Goal: Transaction & Acquisition: Purchase product/service

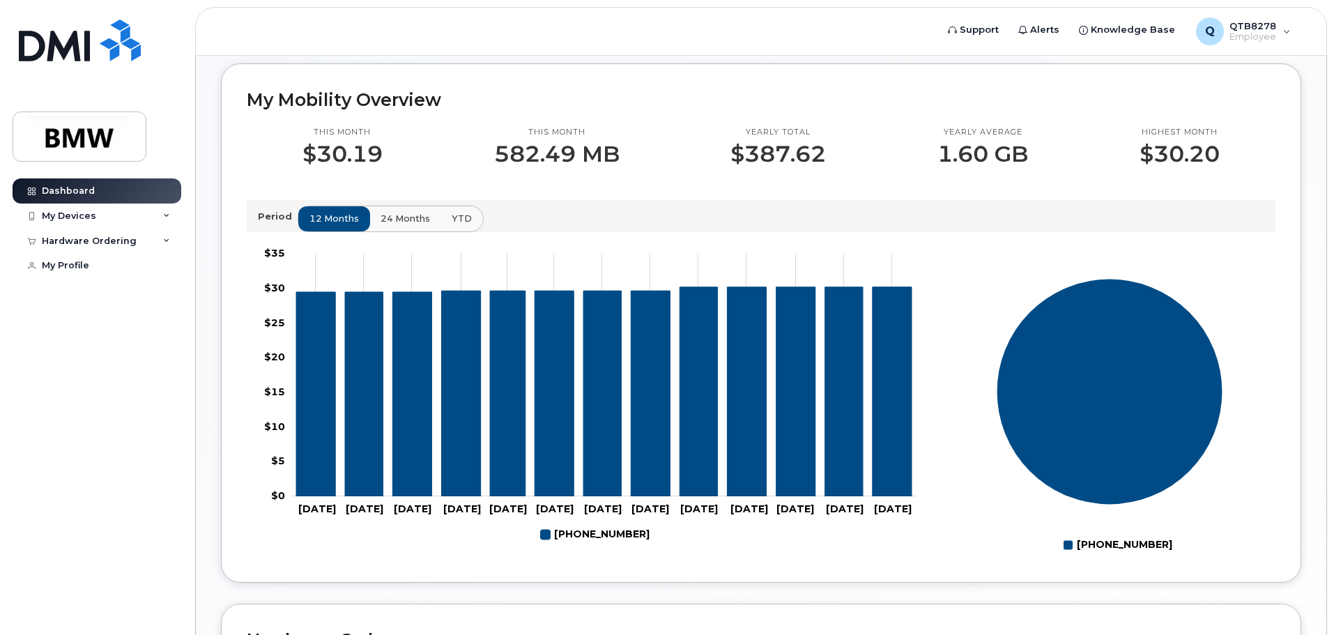
scroll to position [139, 0]
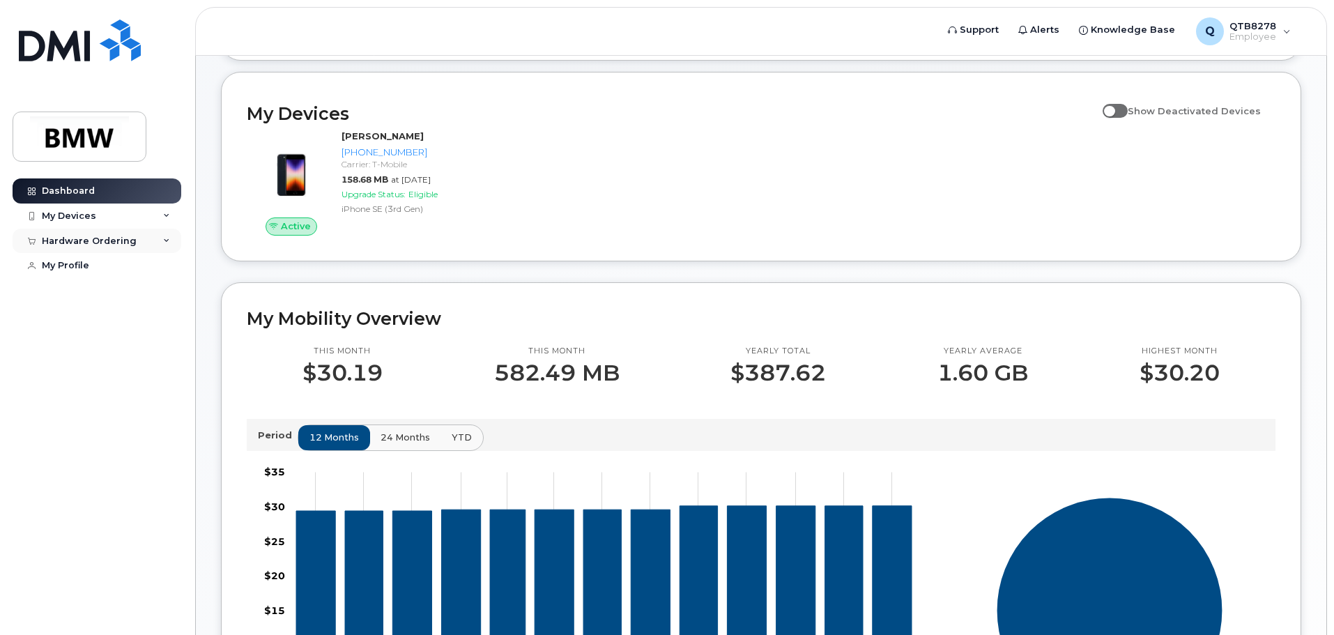
click at [91, 241] on div "Hardware Ordering" at bounding box center [89, 241] width 95 height 11
click at [79, 268] on div "New Order" at bounding box center [74, 266] width 53 height 13
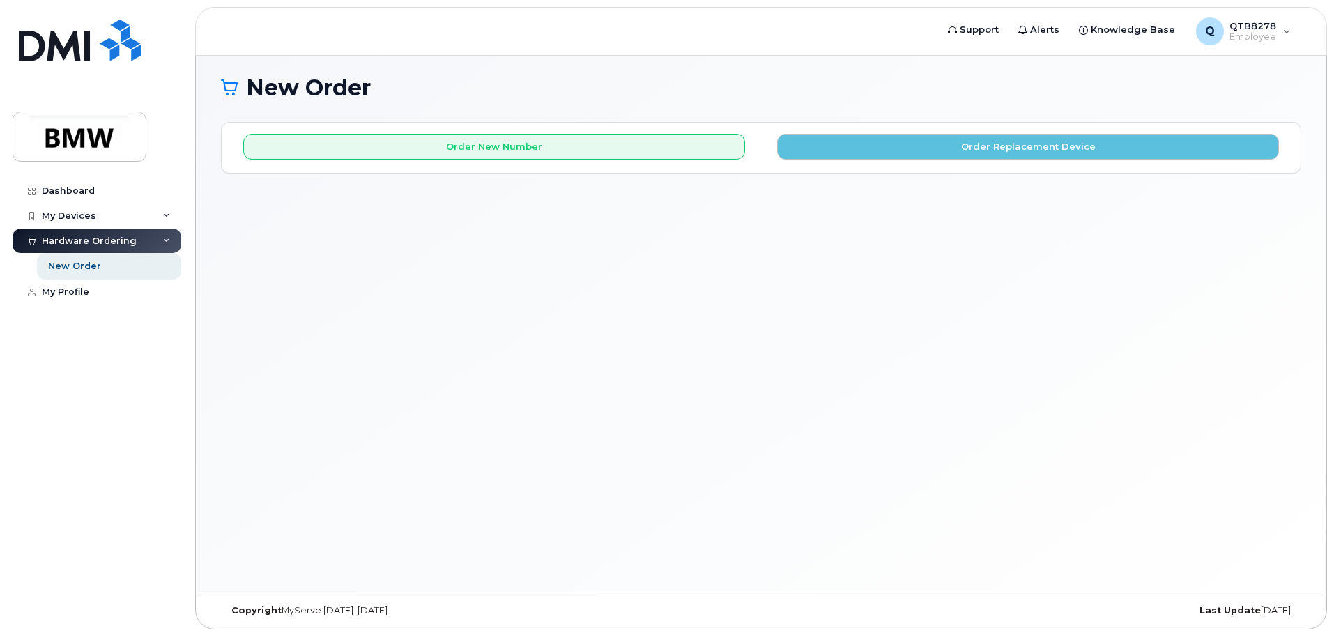
scroll to position [7, 0]
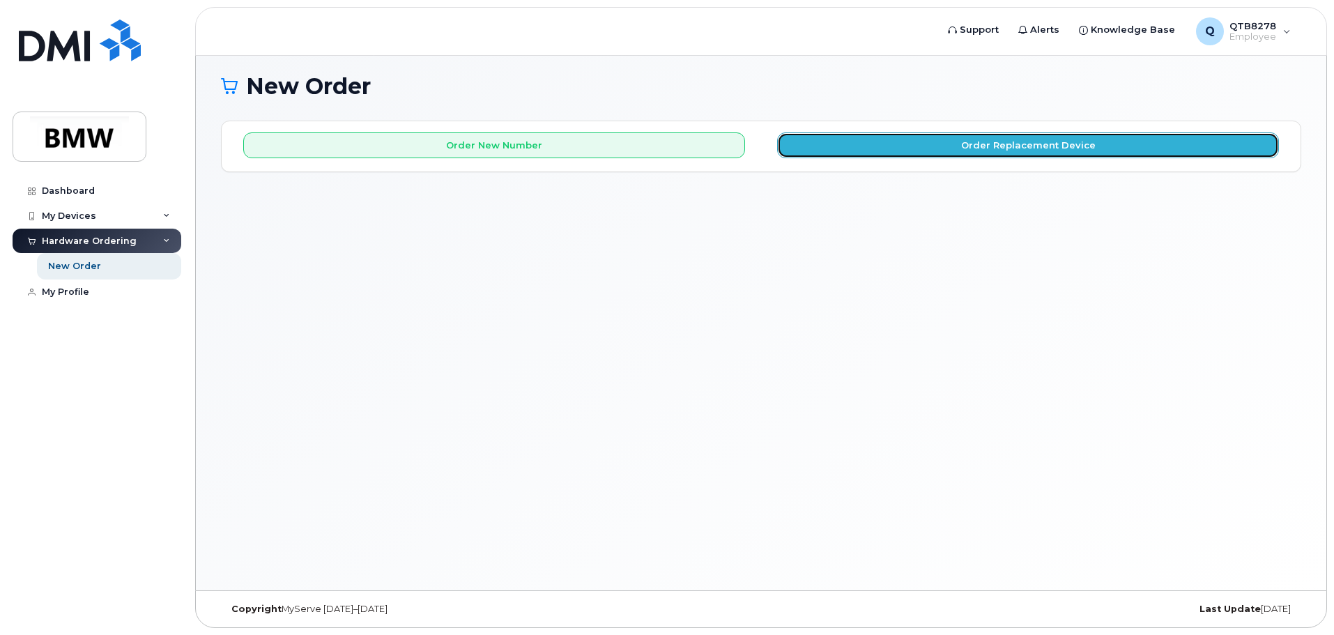
click at [951, 146] on button "Order Replacement Device" at bounding box center [1028, 145] width 502 height 26
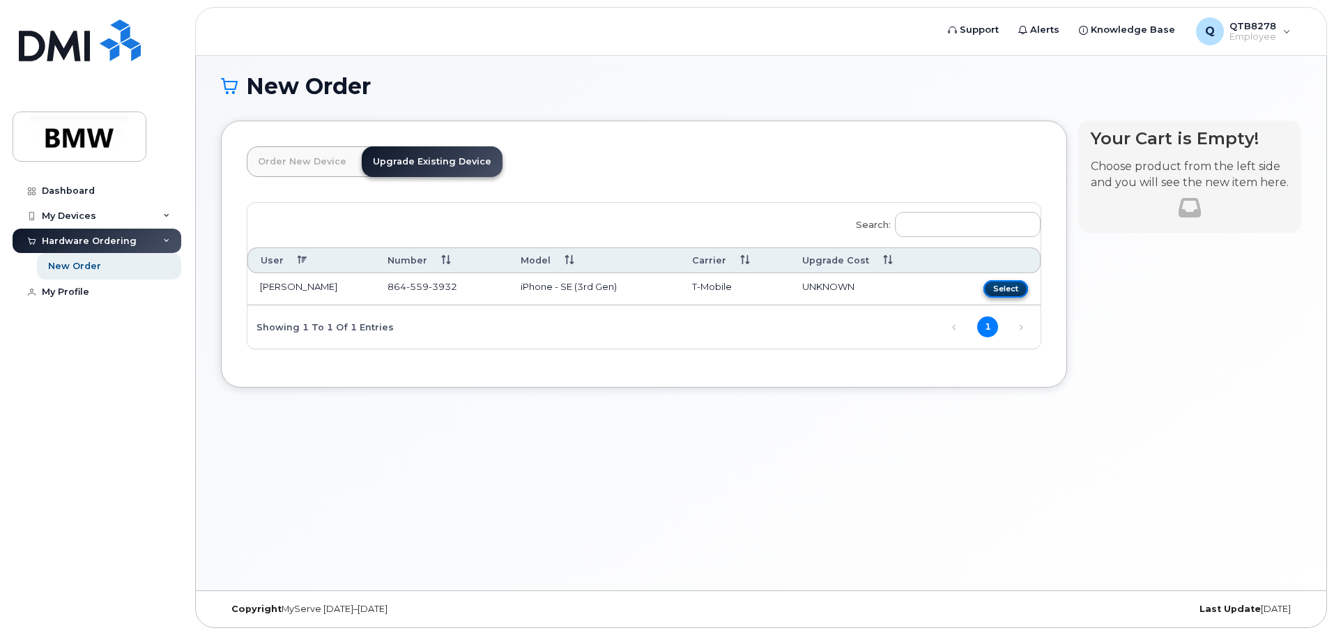
click at [1005, 288] on button "Select" at bounding box center [1005, 288] width 45 height 17
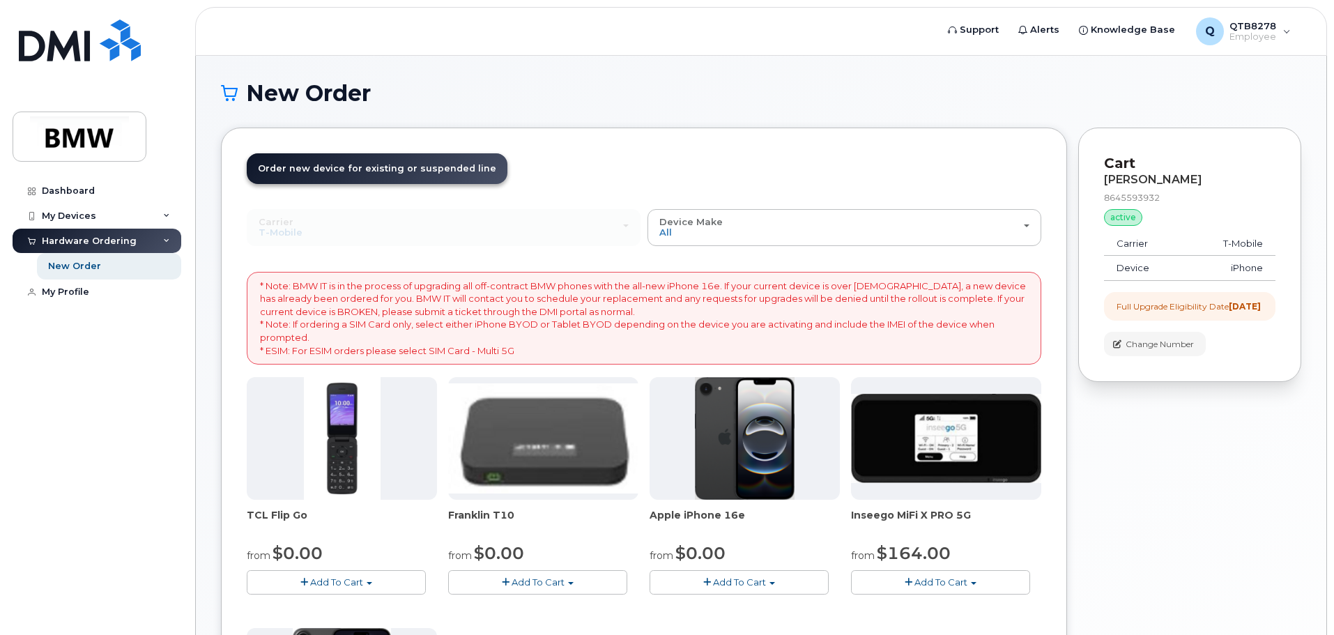
scroll to position [70, 0]
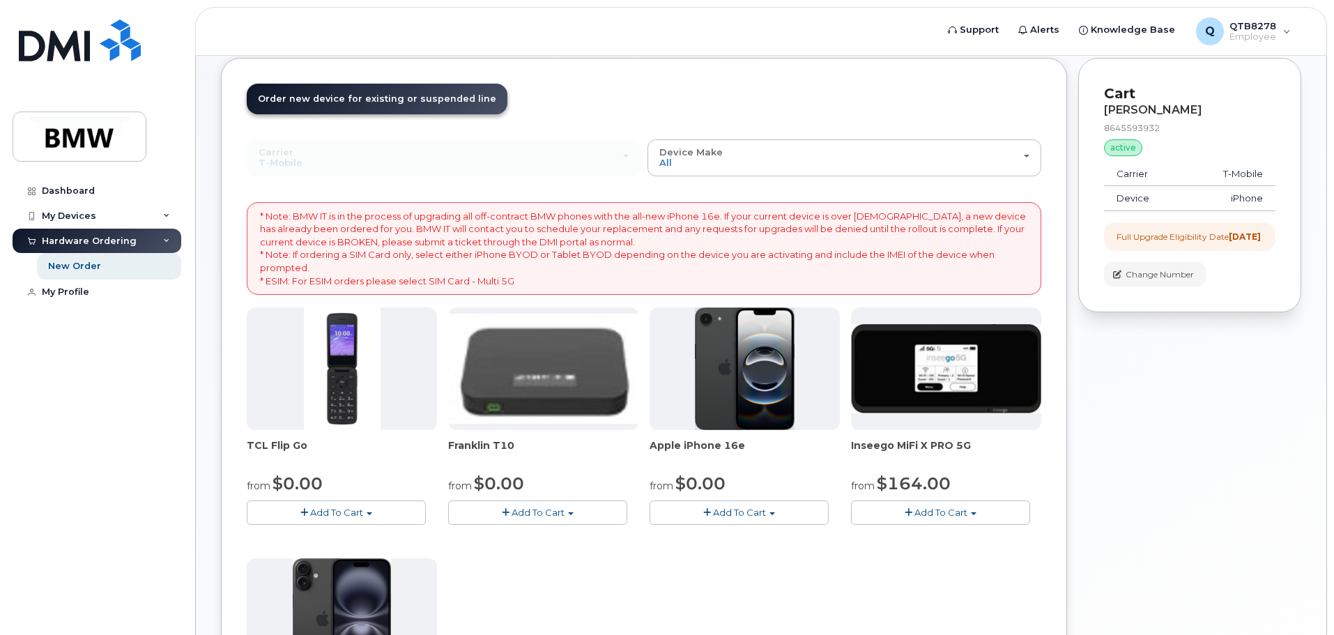
click at [738, 399] on img at bounding box center [745, 368] width 100 height 123
click at [728, 396] on img at bounding box center [745, 368] width 100 height 123
click at [711, 445] on span "Apple iPhone 16e" at bounding box center [744, 452] width 190 height 28
click at [672, 447] on span "Apple iPhone 16e" at bounding box center [744, 452] width 190 height 28
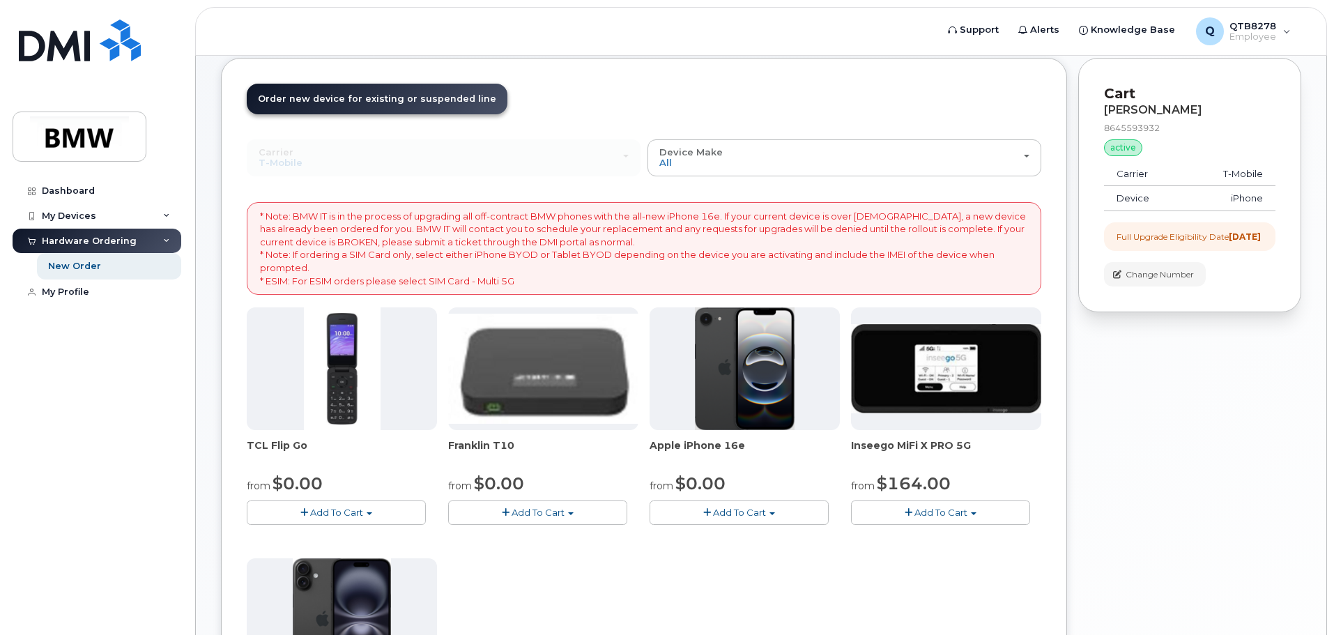
click at [744, 383] on img at bounding box center [745, 368] width 100 height 123
click at [741, 513] on span "Add To Cart" at bounding box center [739, 512] width 53 height 11
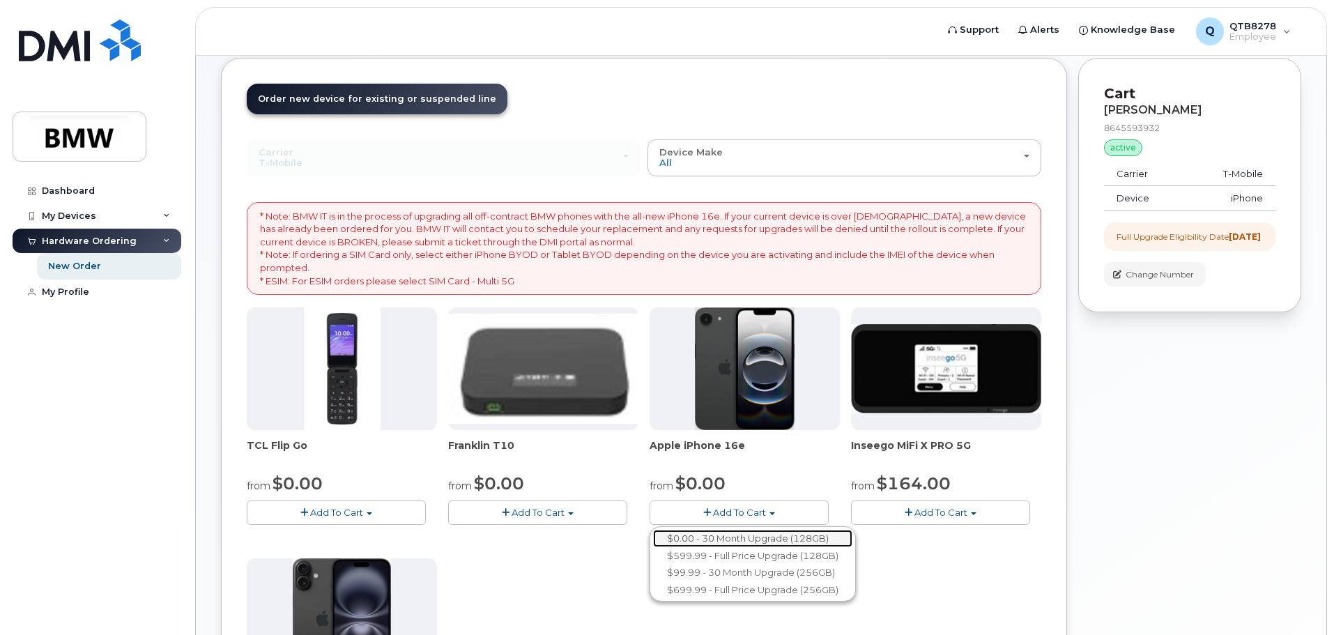
click at [737, 538] on link "$0.00 - 30 Month Upgrade (128GB)" at bounding box center [752, 538] width 199 height 17
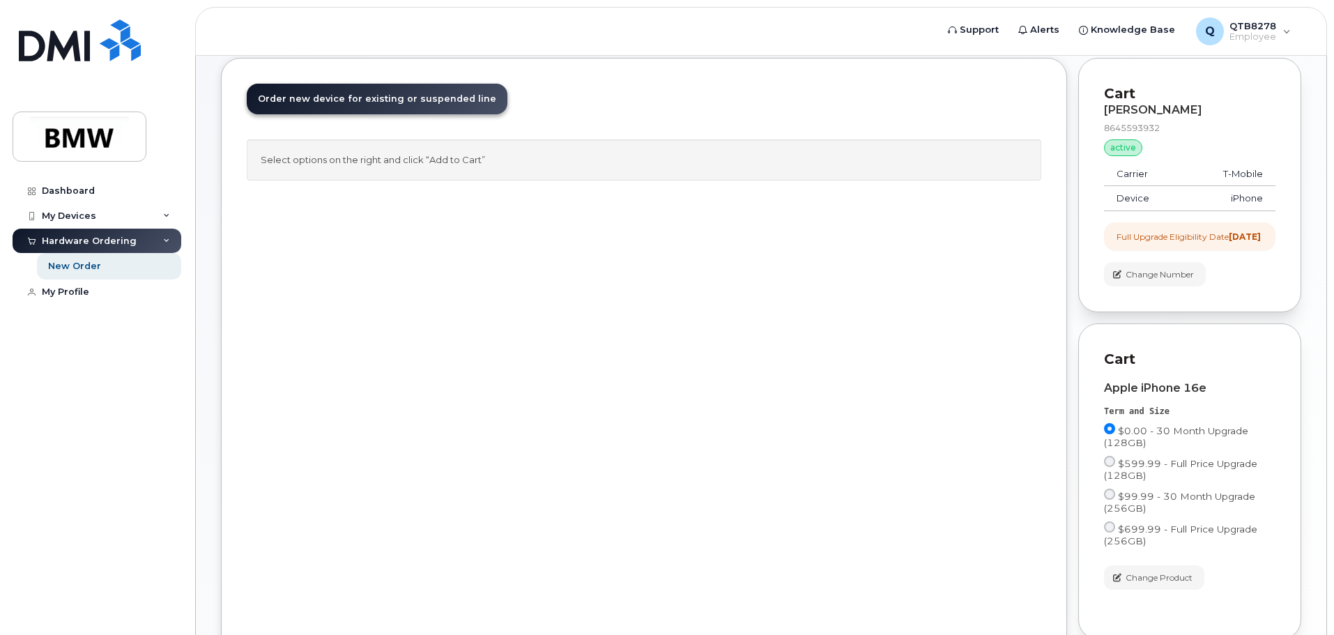
scroll to position [139, 0]
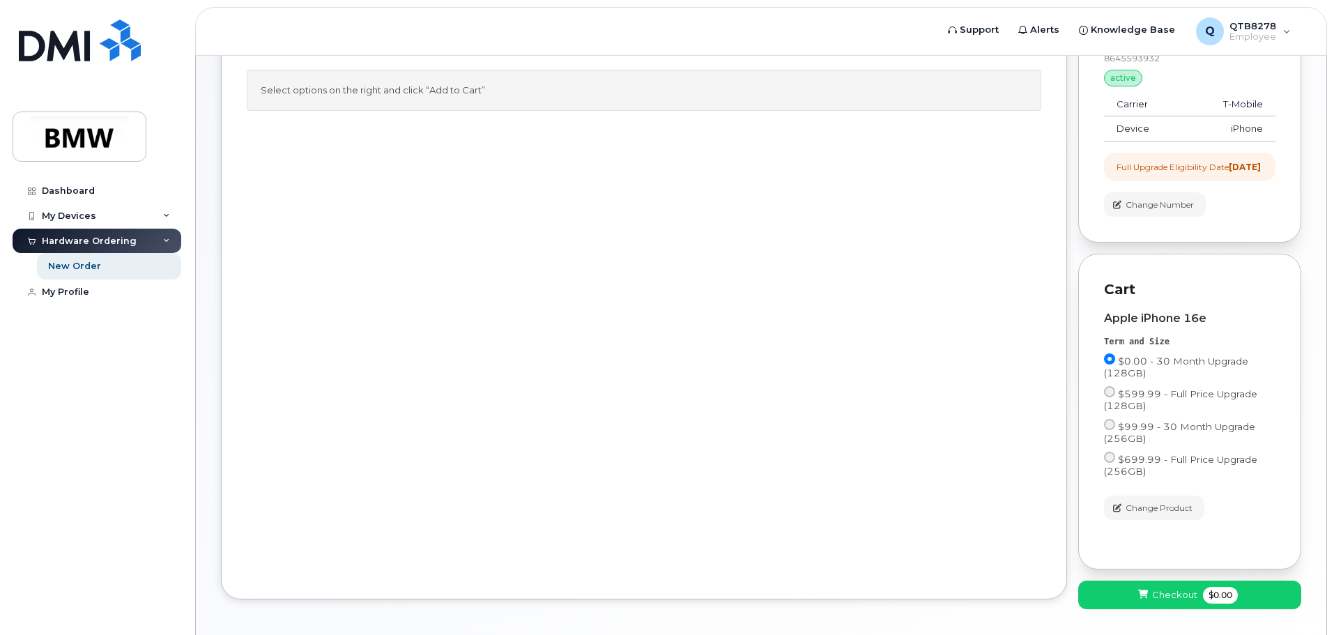
click at [1163, 323] on div "Apple iPhone 16e Term and Size $0.00 - 30 Month Upgrade (128GB) $599.99 - Full …" at bounding box center [1189, 422] width 171 height 244
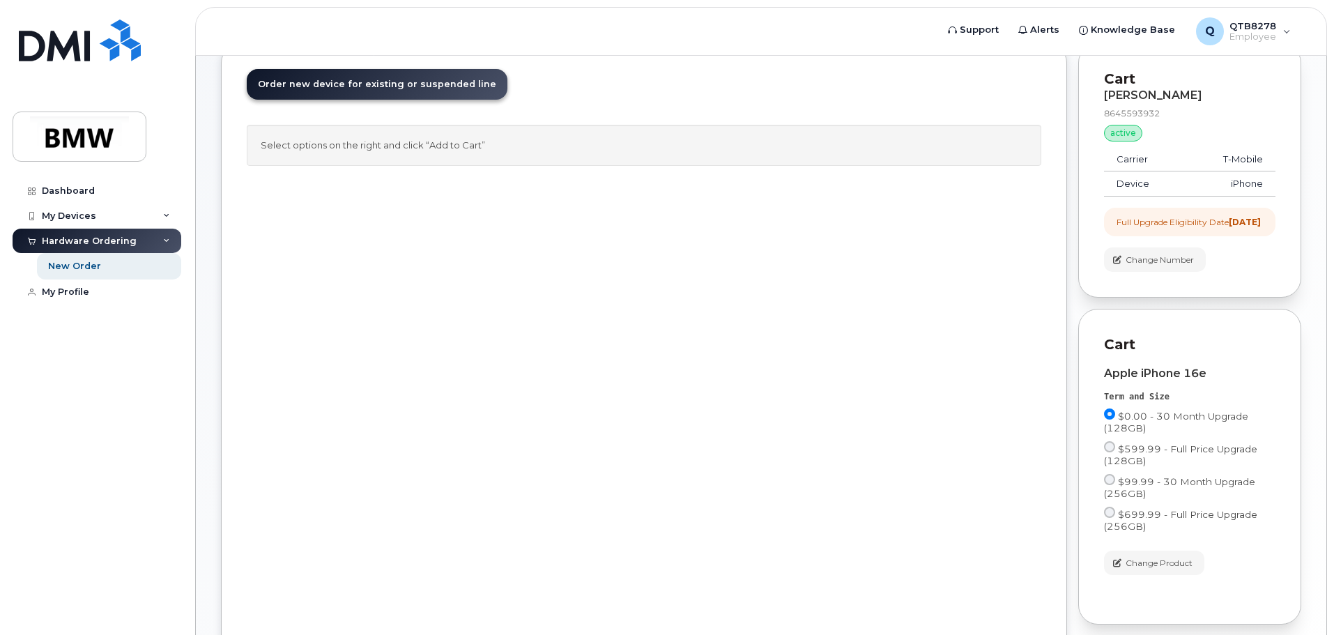
scroll to position [206, 0]
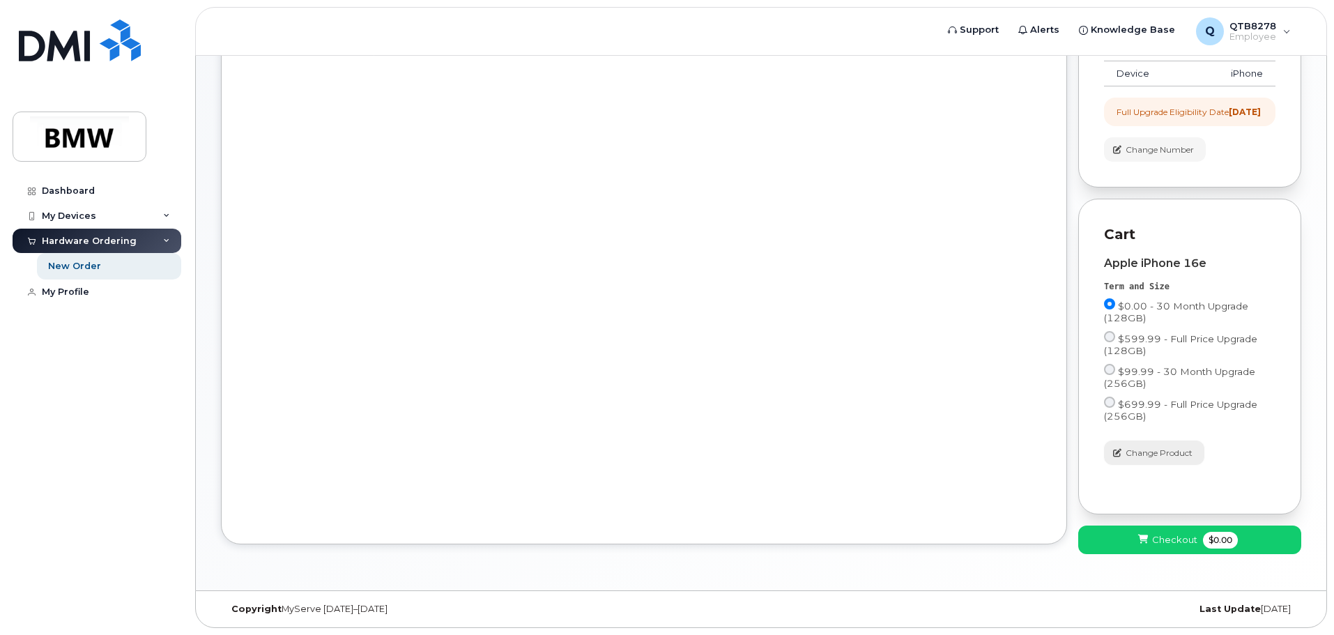
click at [1147, 453] on span "Change Product" at bounding box center [1158, 453] width 67 height 13
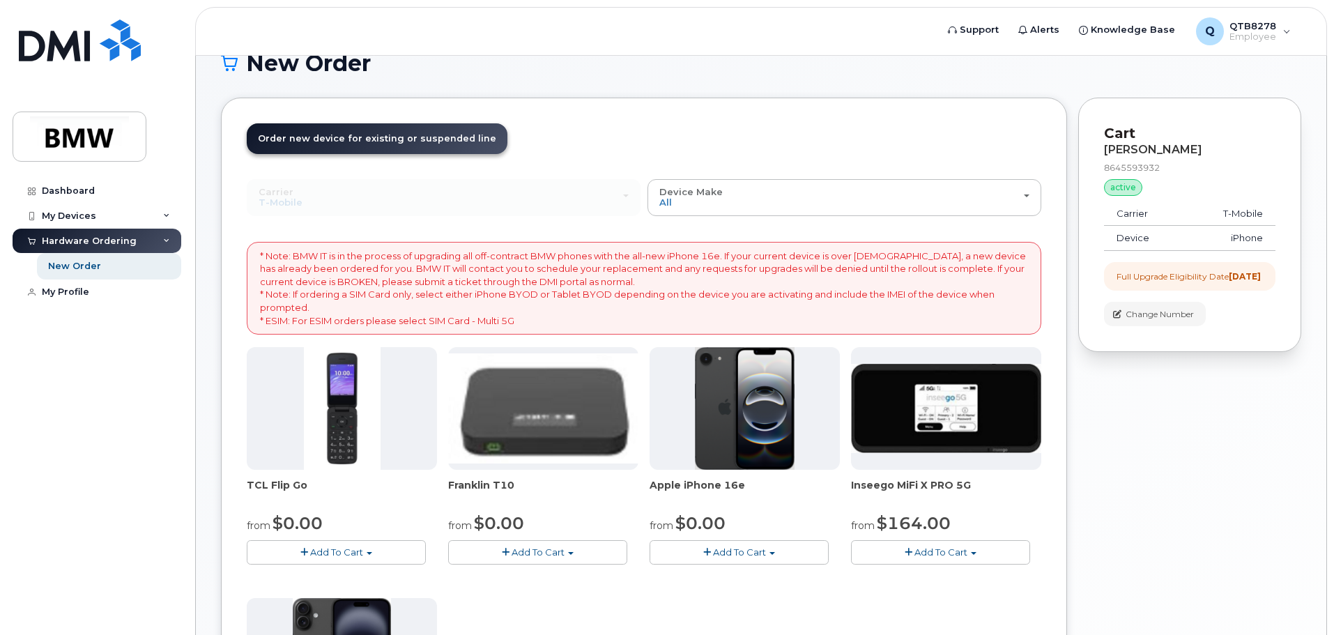
scroll to position [0, 0]
